Goal: Task Accomplishment & Management: Complete application form

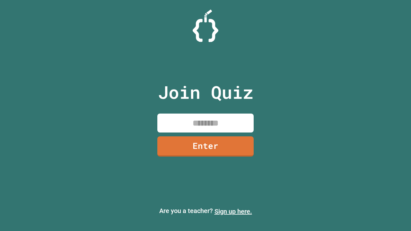
click at [233, 212] on link "Sign up here." at bounding box center [234, 212] width 38 height 8
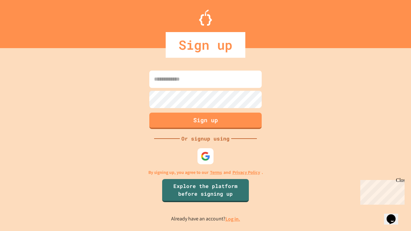
click at [233, 219] on link "Log in." at bounding box center [233, 219] width 15 height 7
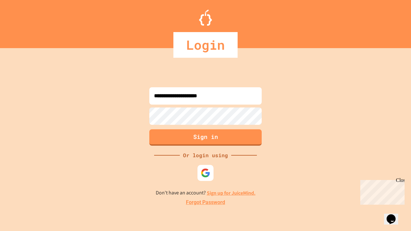
type input "**********"
